Goal: Communication & Community: Connect with others

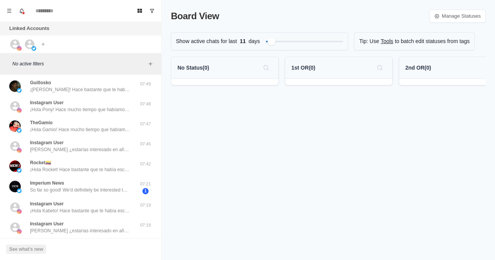
scroll to position [286, 0]
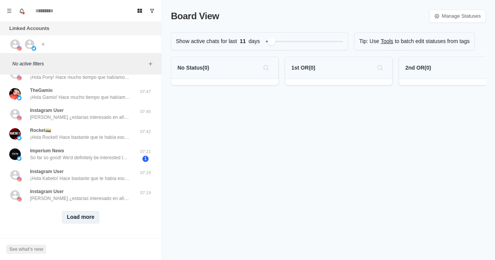
click at [76, 214] on button "Load more" at bounding box center [81, 217] width 38 height 12
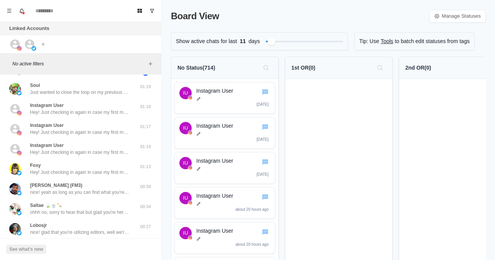
scroll to position [692, 0]
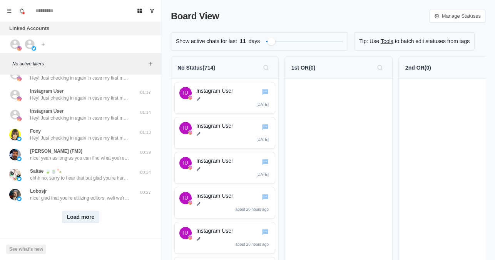
click at [70, 211] on button "Load more" at bounding box center [81, 217] width 38 height 12
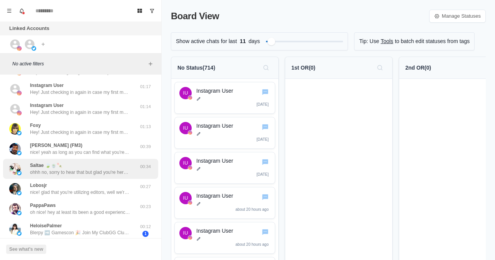
click at [65, 167] on div "Saltae 🍃🍵🍡 ohhh no, sorry to hear that but glad you're here <3 and yes please f…" at bounding box center [80, 169] width 100 height 14
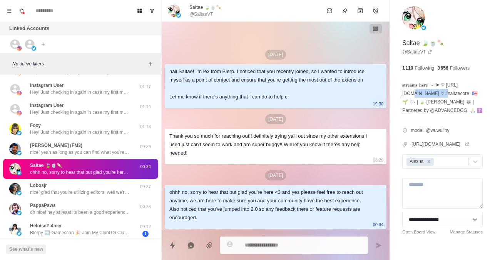
drag, startPoint x: 444, startPoint y: 93, endPoint x: 418, endPoint y: 94, distance: 26.6
click at [418, 94] on p "𝐬𝐭𝐫𝐞𝐚𝐦𝐬 𝐡𝐞𝐫𝐞 ╰┈➤ ♡ [URL][DOMAIN_NAME] ♡ #saltaecore 🇵🇷 🌱 ♡˖ | 🍃 [PERSON_NAME] 🦝…" at bounding box center [442, 98] width 80 height 34
drag, startPoint x: 418, startPoint y: 94, endPoint x: 404, endPoint y: 94, distance: 13.9
click at [404, 94] on p "𝐬𝐭𝐫𝐞𝐚𝐦𝐬 𝐡𝐞𝐫𝐞 ╰┈➤ ♡ [URL][DOMAIN_NAME] ♡ #saltaecore 🇵🇷 🌱 ♡˖ | 🍃 [PERSON_NAME] 🦝…" at bounding box center [442, 98] width 80 height 34
drag, startPoint x: 403, startPoint y: 95, endPoint x: 446, endPoint y: 94, distance: 42.7
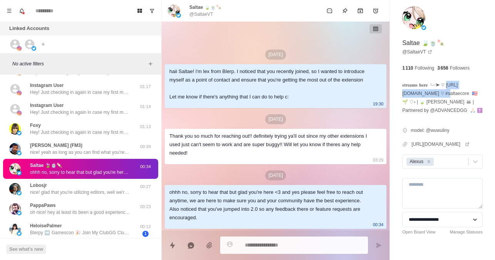
click at [446, 94] on p "𝐬𝐭𝐫𝐞𝐚𝐦𝐬 𝐡𝐞𝐫𝐞 ╰┈➤ ♡ [URL][DOMAIN_NAME] ♡ #saltaecore 🇵🇷 🌱 ♡˖ | 🍃 [PERSON_NAME] 🦝…" at bounding box center [442, 98] width 80 height 34
copy p "[DOMAIN_NAME][URL] ♡ #saltaec"
click at [154, 63] on button "Add filters" at bounding box center [150, 63] width 9 height 9
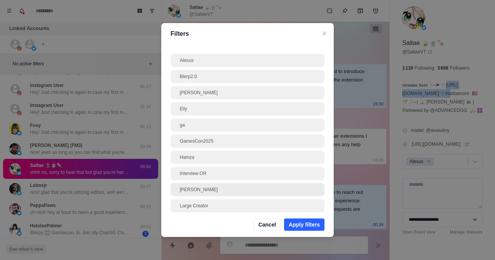
scroll to position [77, 0]
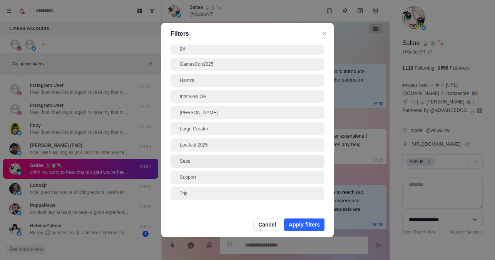
click at [197, 159] on div "Sebs" at bounding box center [247, 161] width 135 height 7
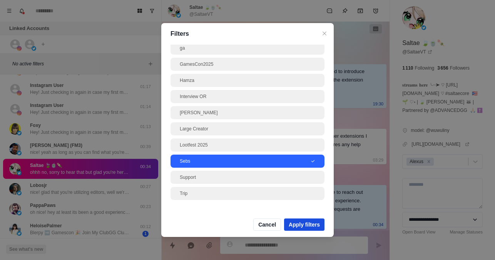
click at [307, 230] on button "Apply filters" at bounding box center [304, 225] width 40 height 12
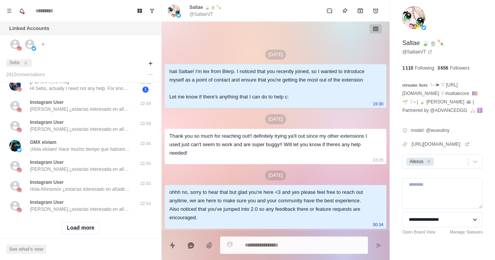
scroll to position [289, 0]
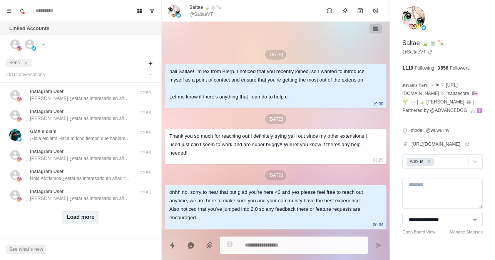
click at [77, 216] on button "Load more" at bounding box center [81, 217] width 38 height 12
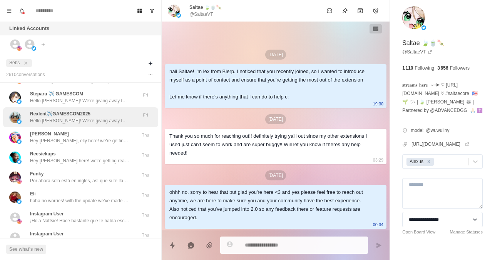
scroll to position [621, 0]
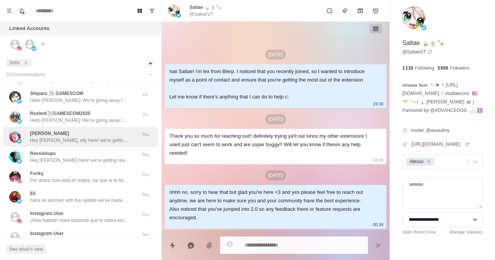
click at [97, 138] on p "Hey [PERSON_NAME], elly here! we're getting ready to drop Blerp 2.0 soon, which…" at bounding box center [80, 140] width 100 height 7
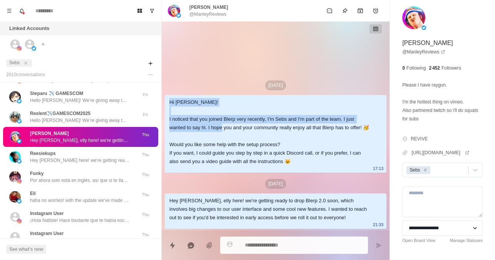
drag, startPoint x: 170, startPoint y: 94, endPoint x: 242, endPoint y: 121, distance: 77.2
click at [242, 121] on div "Hi [PERSON_NAME]! I noticed that you joined Blerp very recently, I'm Sebs and I…" at bounding box center [269, 132] width 200 height 68
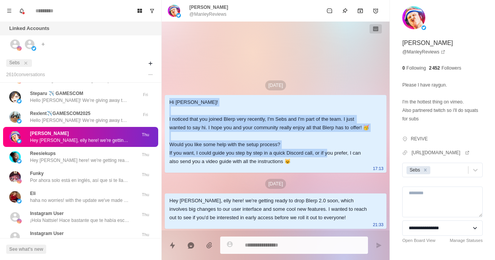
drag, startPoint x: 347, startPoint y: 153, endPoint x: 166, endPoint y: 93, distance: 190.4
click at [166, 95] on div "Hi [PERSON_NAME]! I noticed that you joined Blerp very recently, I'm Sebs and I…" at bounding box center [276, 134] width 222 height 78
copy div "Hi [PERSON_NAME]! I noticed that you joined Blerp very recently, I'm Sebs and I…"
click at [25, 62] on icon "close" at bounding box center [25, 62] width 5 height 5
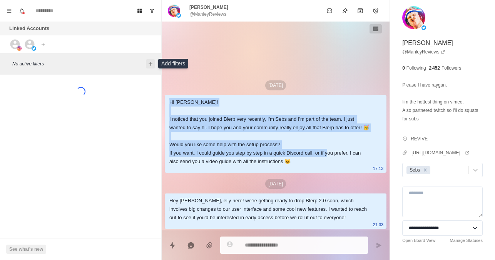
click at [150, 62] on icon "Add filters" at bounding box center [150, 64] width 6 height 6
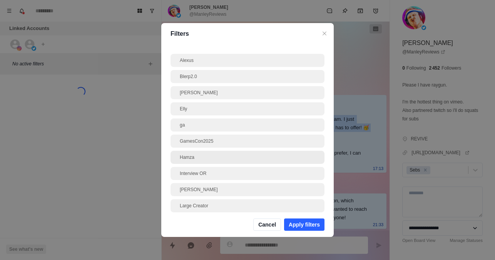
click at [194, 156] on div "Hamza" at bounding box center [247, 157] width 135 height 7
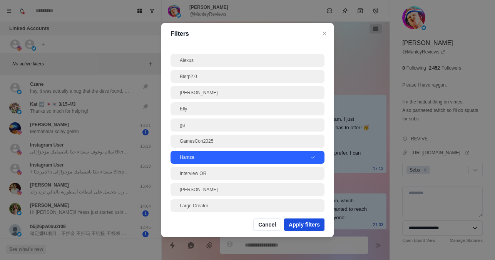
click at [304, 225] on button "Apply filters" at bounding box center [304, 225] width 40 height 12
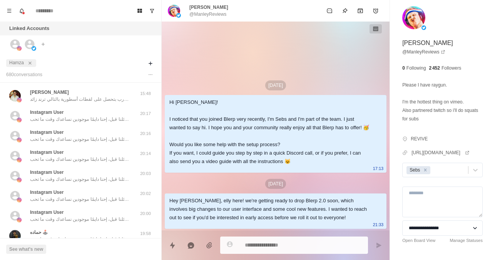
click at [32, 63] on span "Hamza" at bounding box center [21, 63] width 30 height 8
click at [29, 63] on icon "close" at bounding box center [29, 63] width 3 height 3
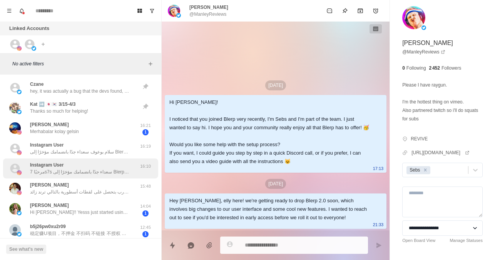
click at [77, 172] on p "مرحبًا 7s7s سعداء جدًا بانضمامك مؤخرًا إلى Blerp! نتمنى لك ولمجتمعك تجربة ممتعة…" at bounding box center [80, 172] width 100 height 7
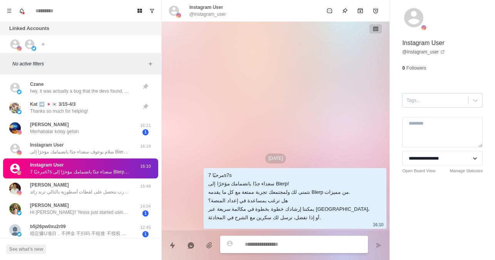
click at [452, 98] on div at bounding box center [435, 100] width 58 height 8
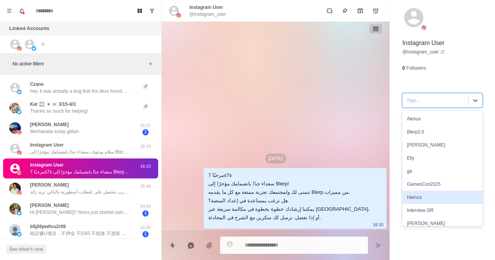
click at [417, 199] on div "Hamza" at bounding box center [442, 197] width 80 height 13
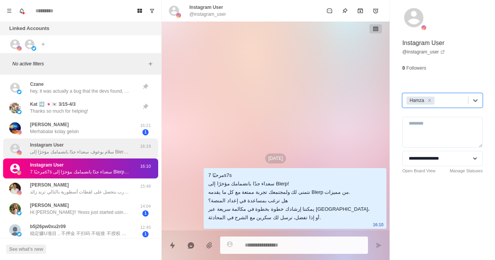
click at [72, 148] on div "Instagram User سلام بوعوف سعداء جدًا بانضمامك مؤخرًا إلى Blerp! نتمنى لك ولمجتم…" at bounding box center [80, 149] width 100 height 14
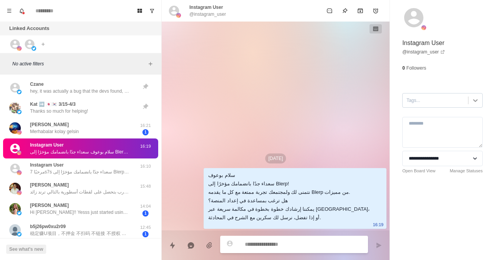
click at [471, 104] on icon at bounding box center [475, 101] width 8 height 8
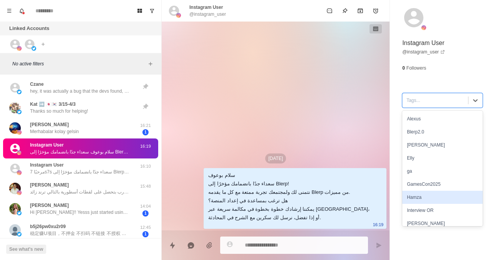
click at [419, 196] on div "Hamza" at bounding box center [442, 197] width 80 height 13
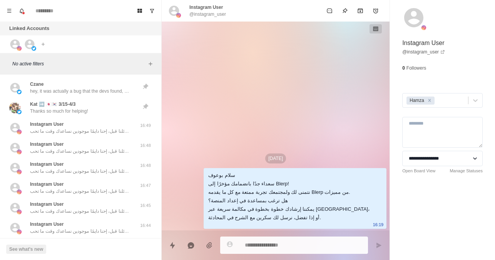
type textarea "*"
